Goal: Task Accomplishment & Management: Complete application form

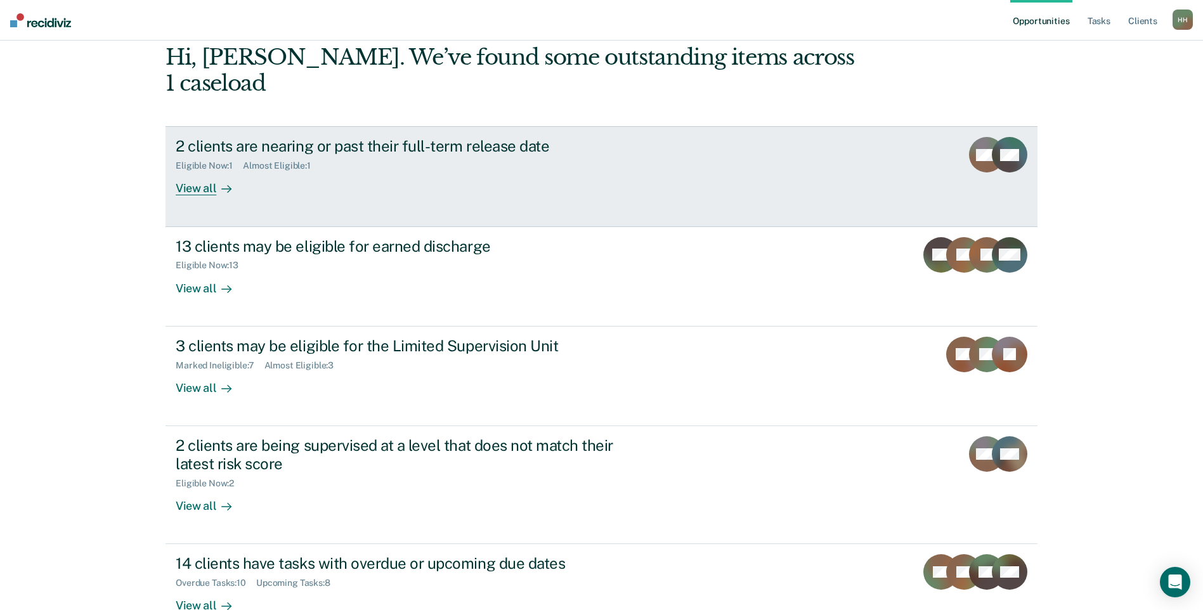
scroll to position [87, 0]
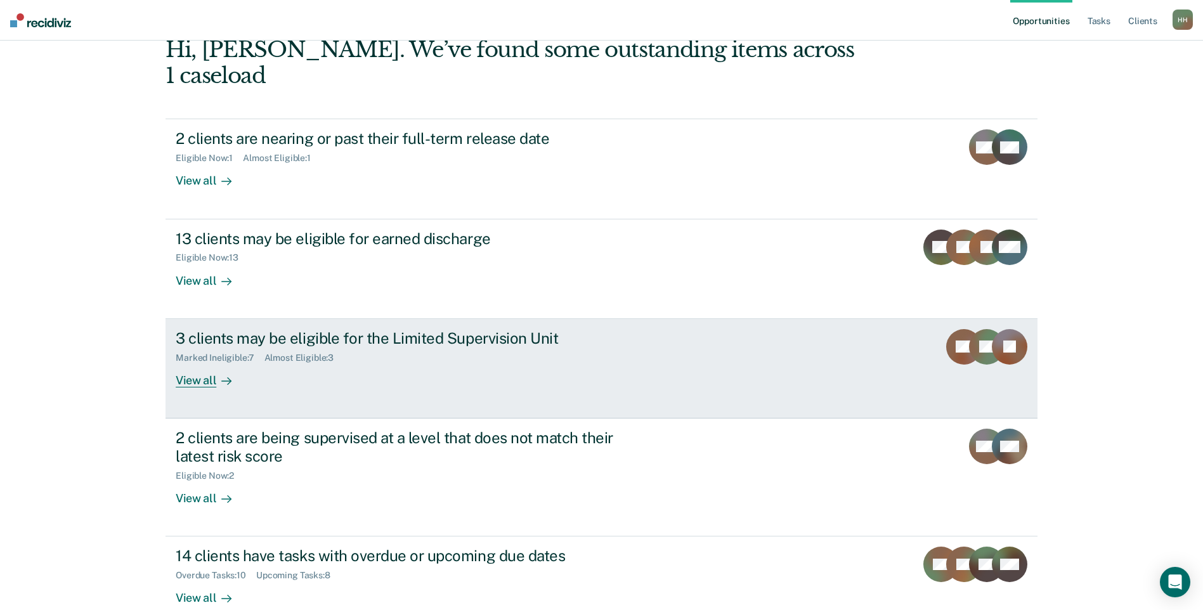
click at [387, 348] on div "Marked Ineligible : 7 Almost Eligible : 3" at bounding box center [398, 356] width 445 height 16
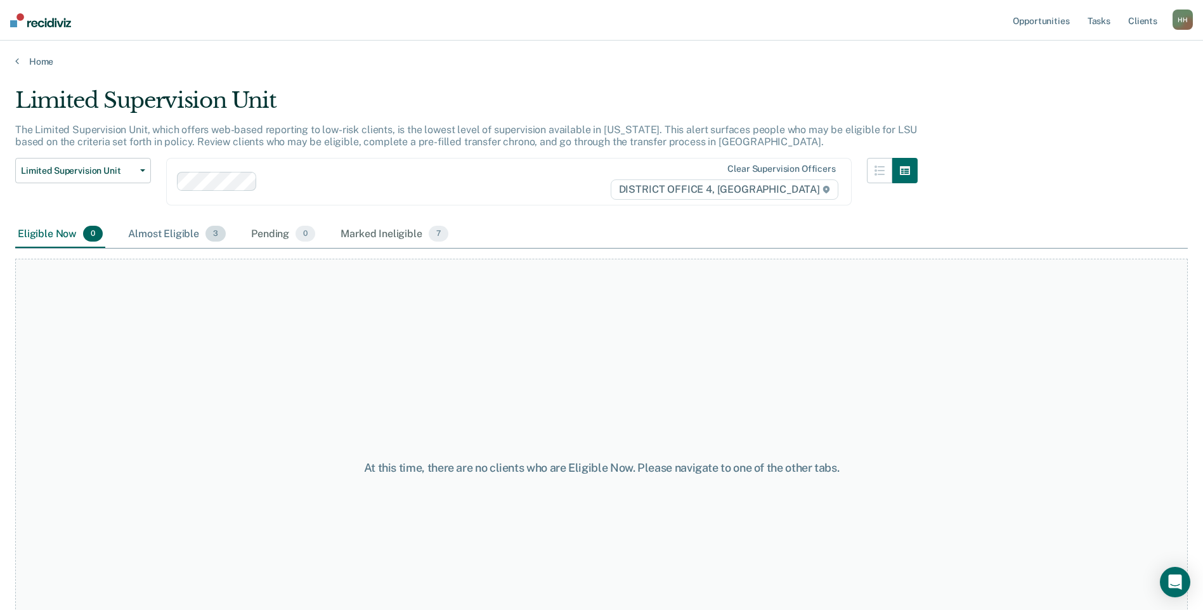
click at [181, 240] on div "Almost Eligible 3" at bounding box center [177, 235] width 103 height 28
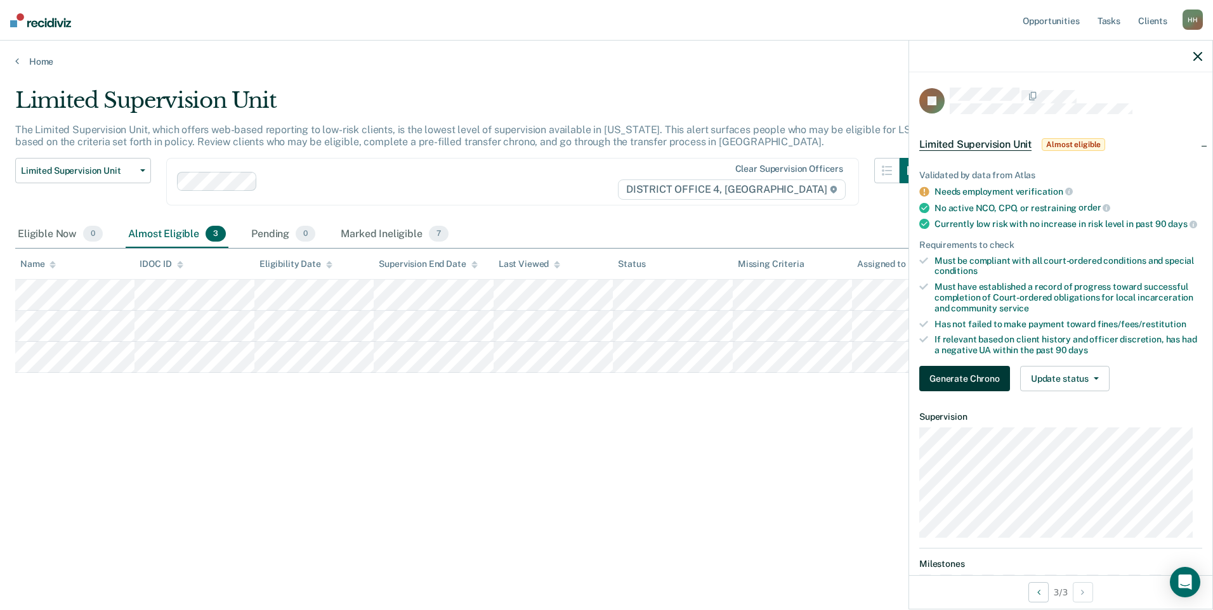
click at [971, 391] on button "Generate Chrono" at bounding box center [964, 378] width 91 height 25
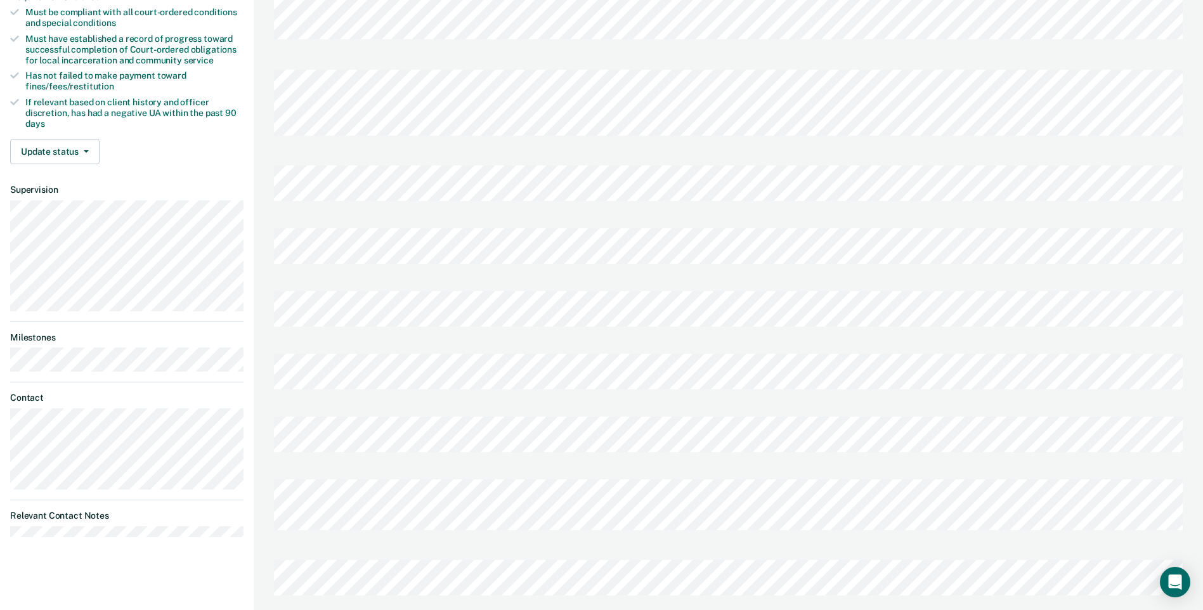
scroll to position [317, 0]
